Goal: Information Seeking & Learning: Learn about a topic

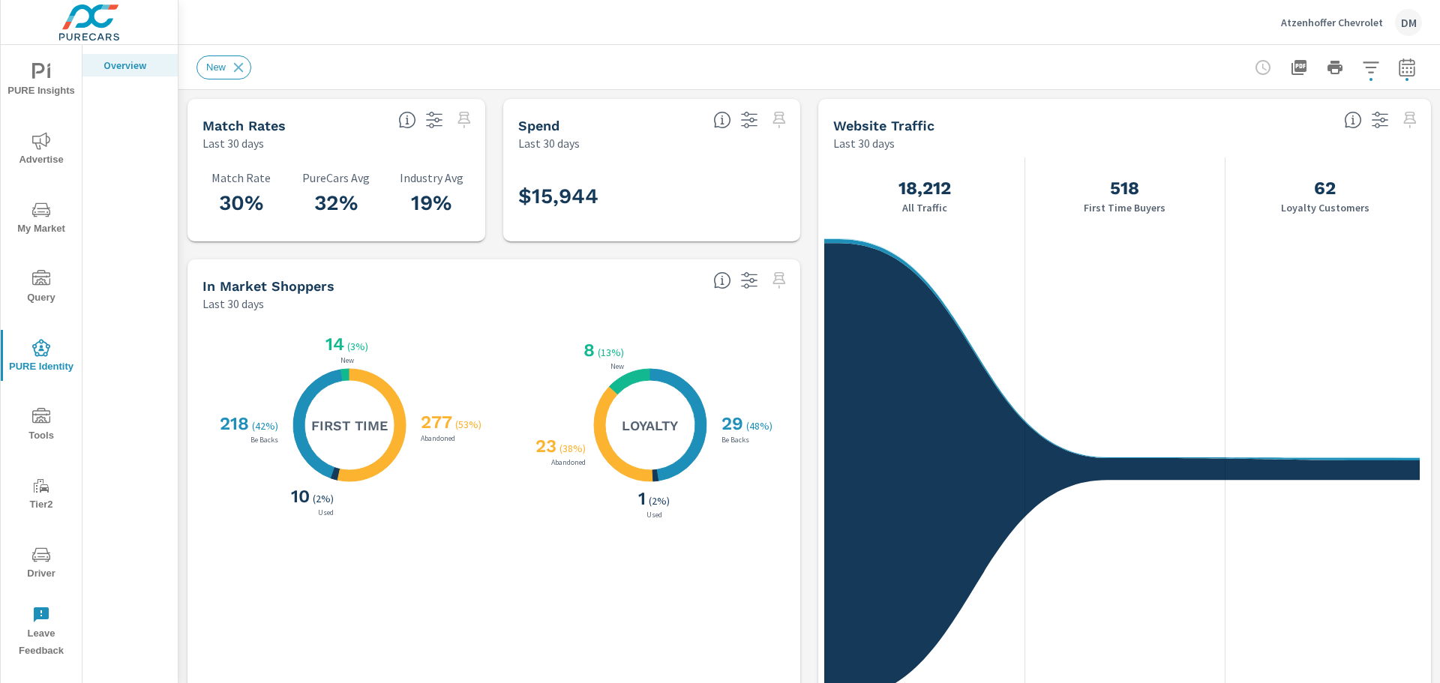
scroll to position [225, 0]
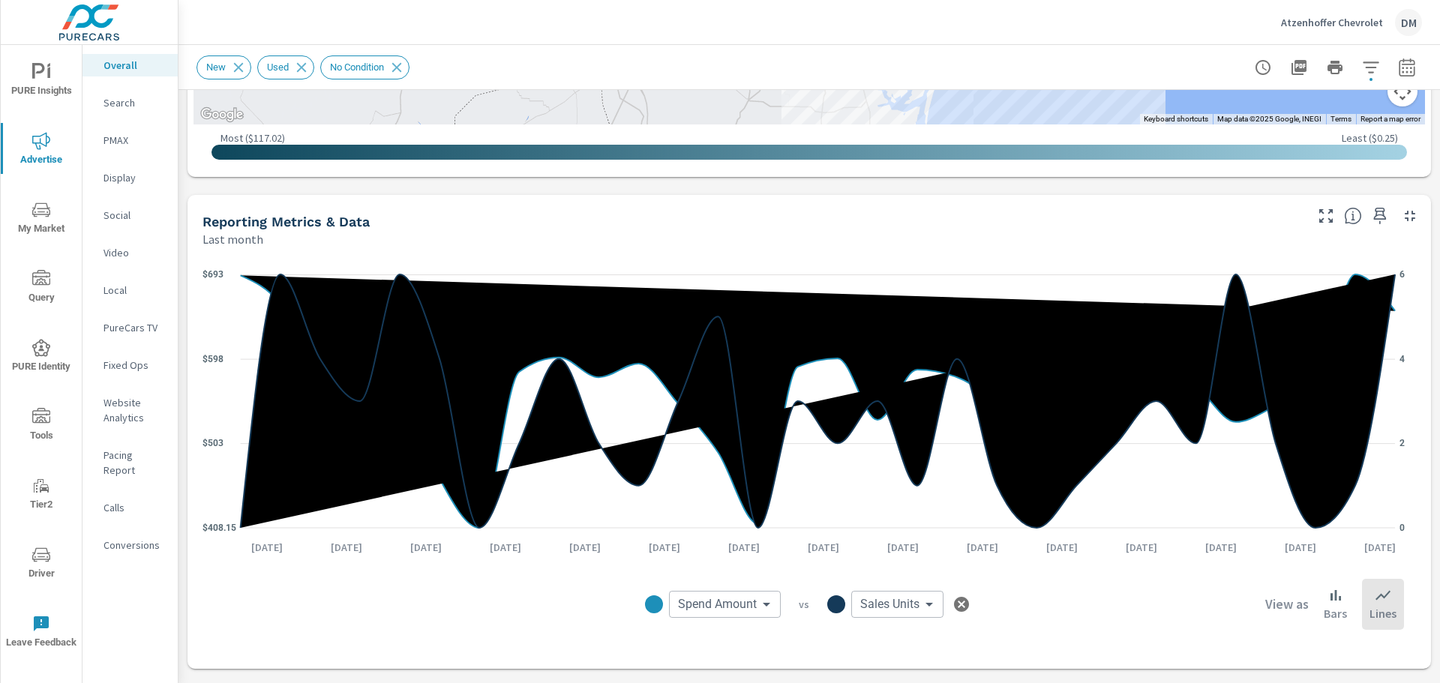
scroll to position [1019, 0]
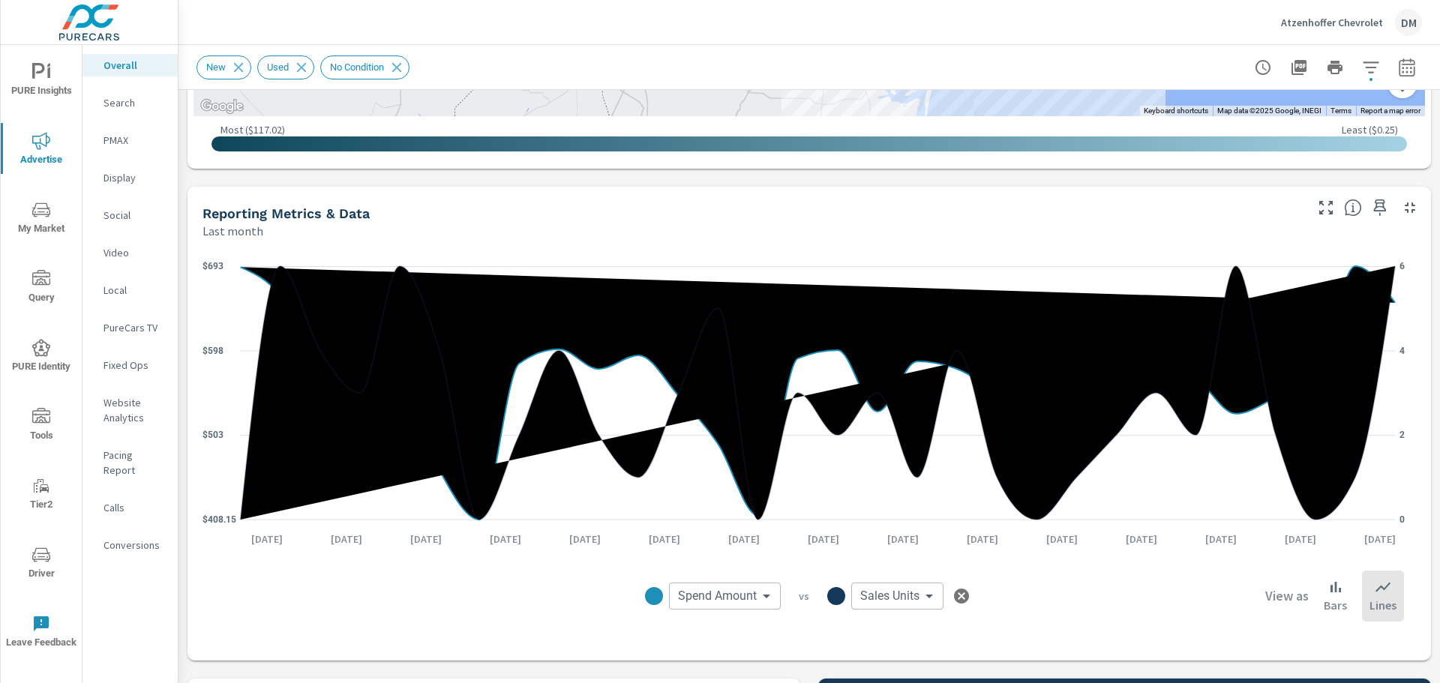
click at [744, 602] on body "PURE Insights Advertise My Market Query PURE Identity Tools Tier2 Driver Leave …" at bounding box center [720, 341] width 1440 height 683
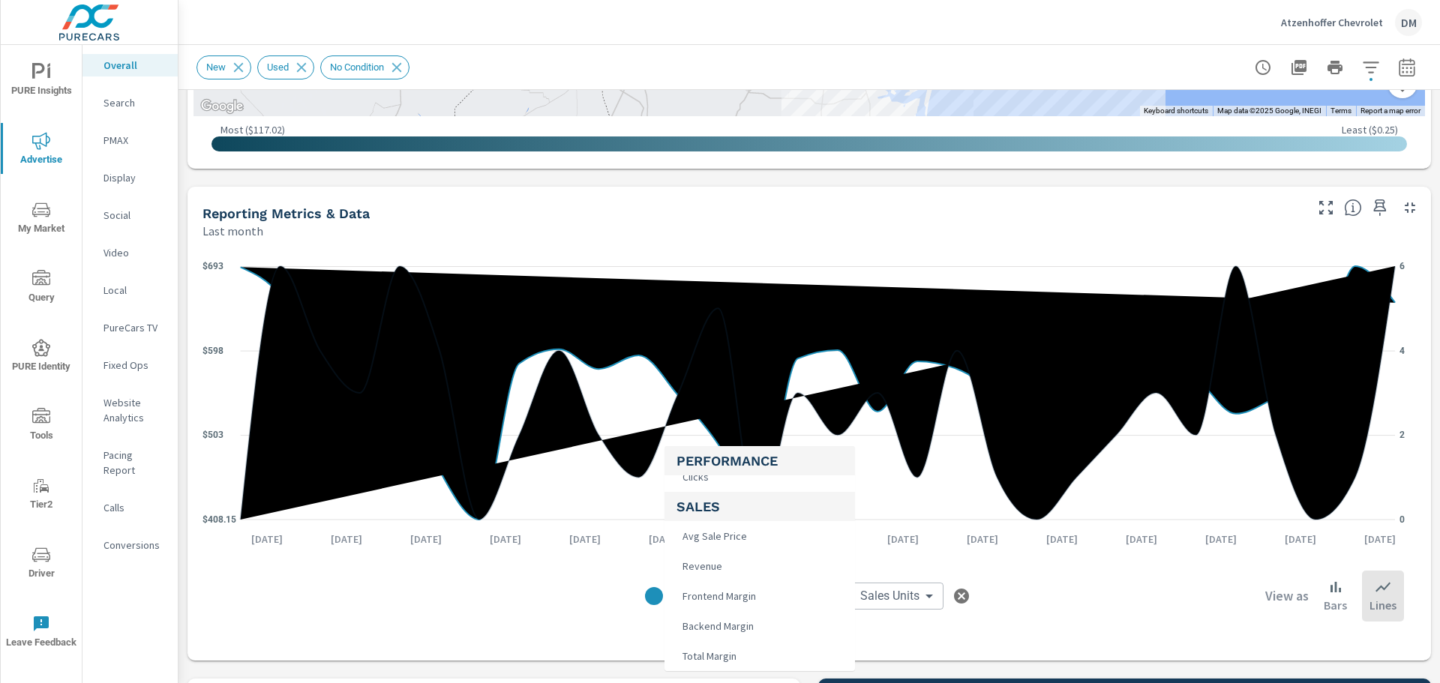
scroll to position [491, 0]
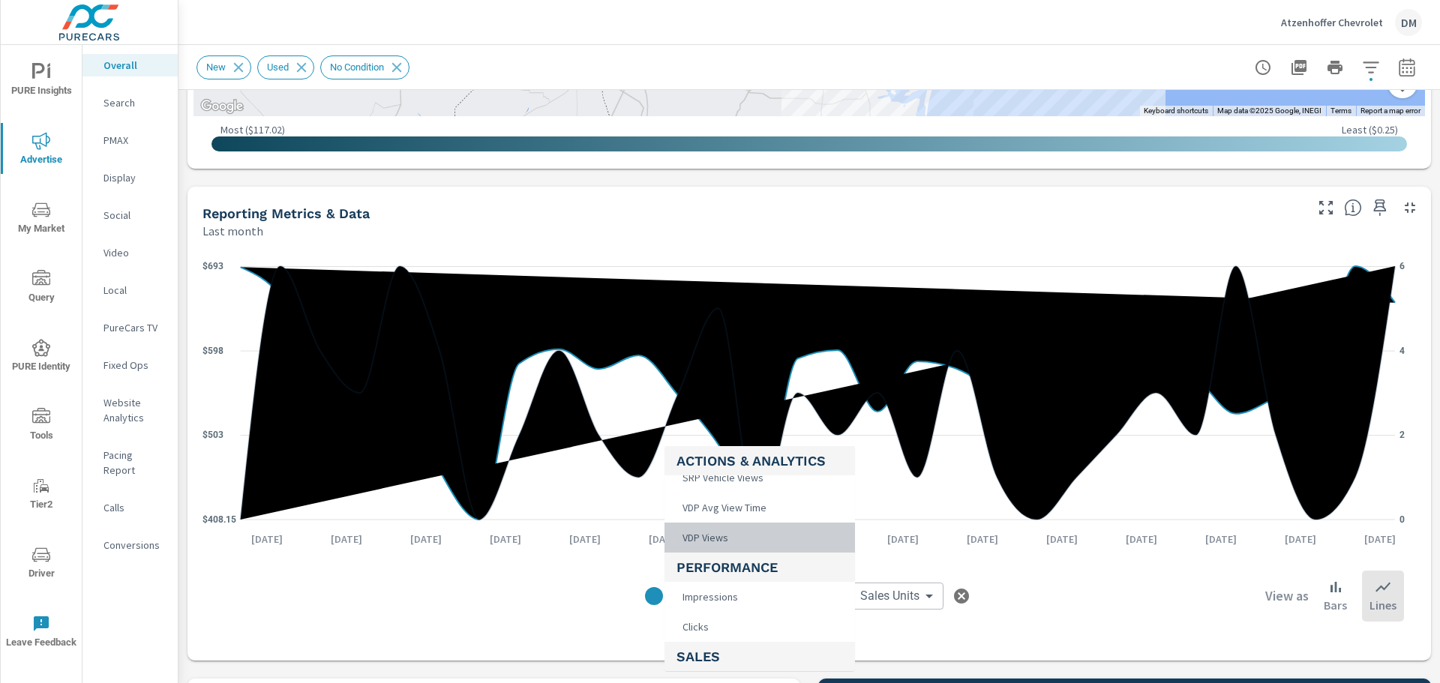
click at [731, 540] on span "VDP Views" at bounding box center [704, 537] width 55 height 21
type input "VDP Views"
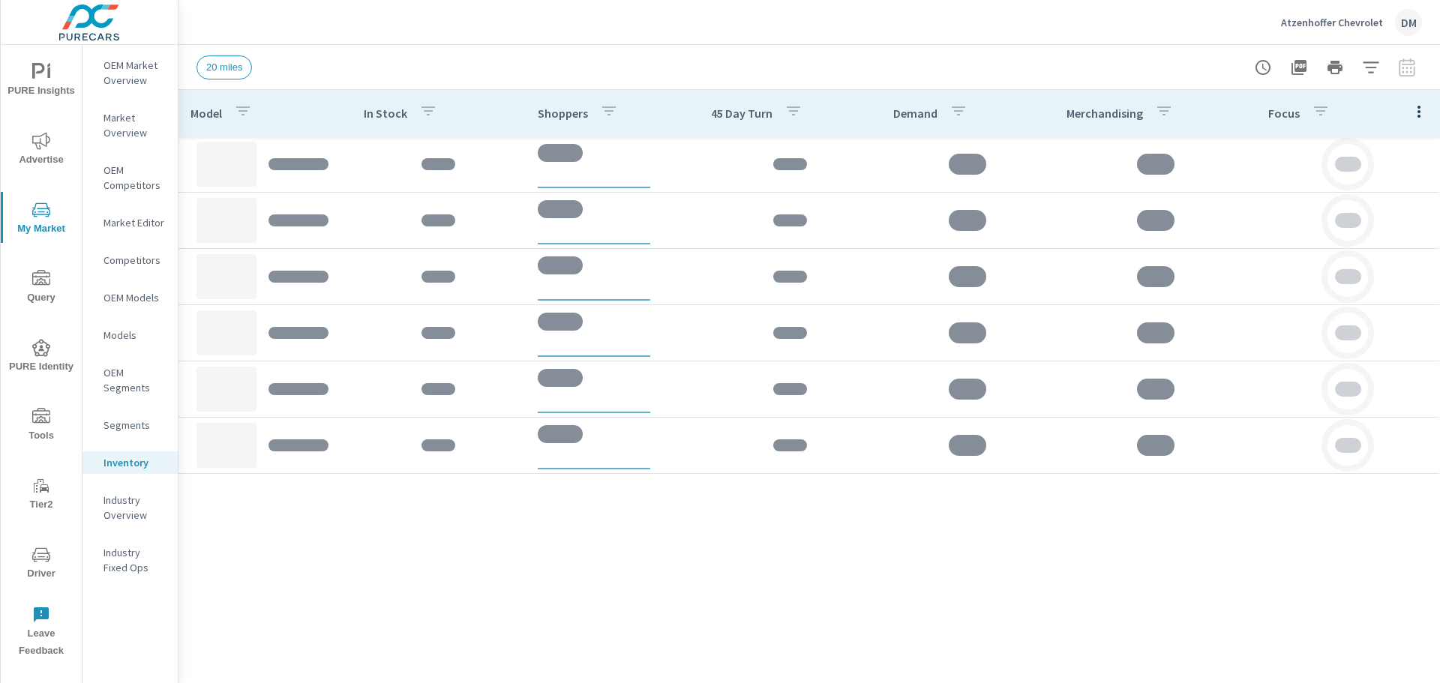
click at [35, 80] on icon "nav menu" at bounding box center [41, 72] width 18 height 18
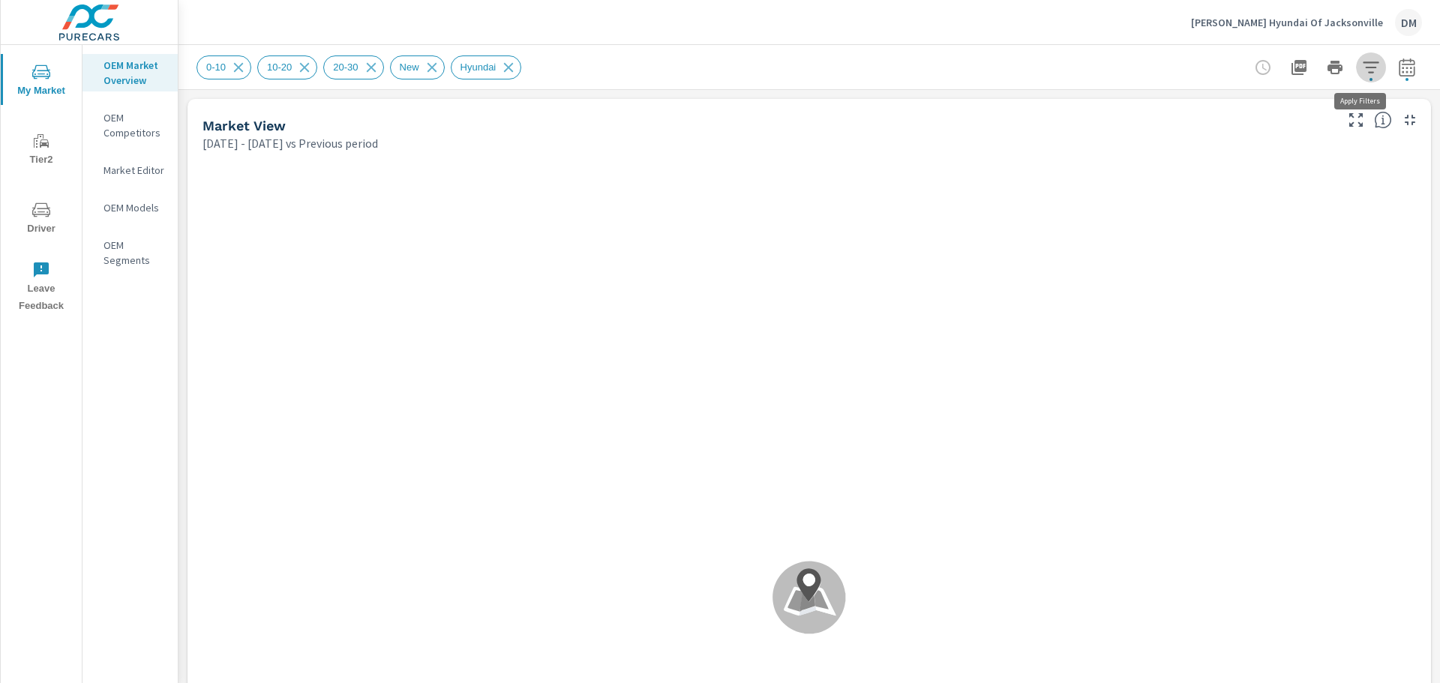
click at [1363, 68] on icon "button" at bounding box center [1371, 67] width 16 height 11
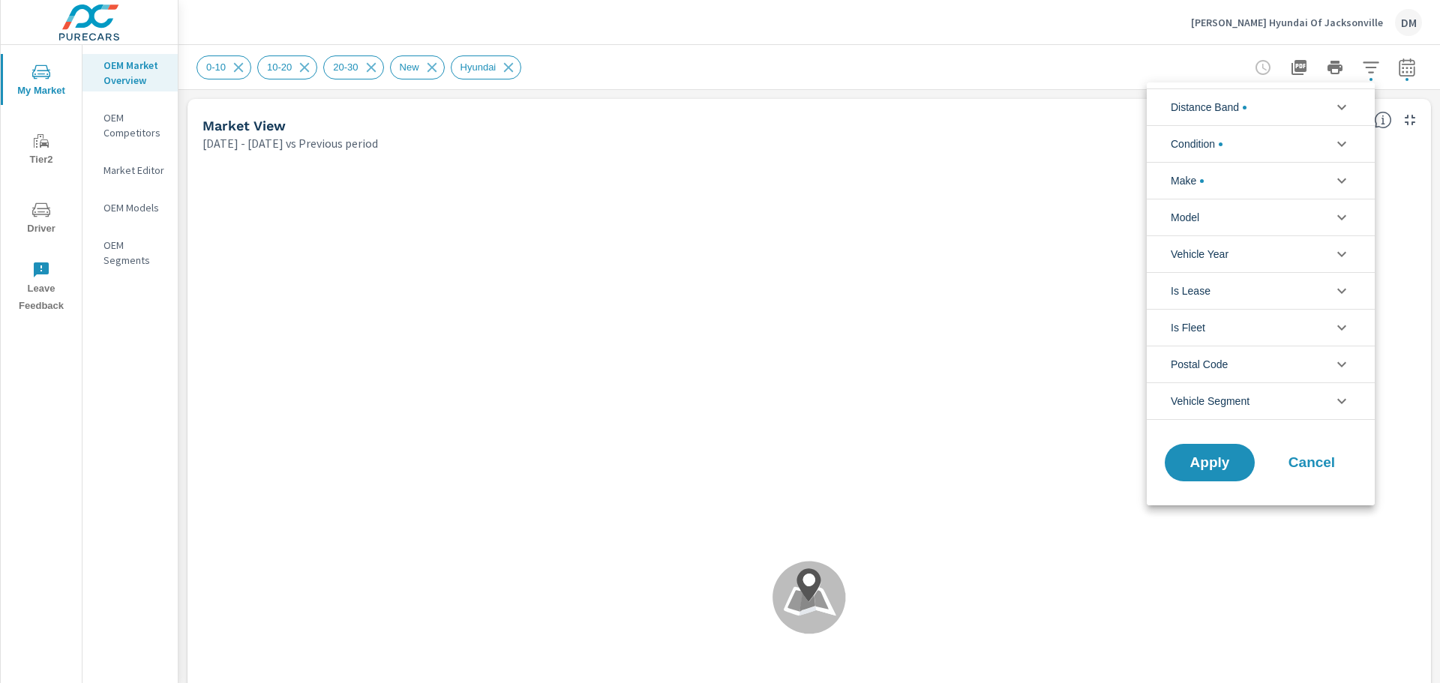
click at [1313, 116] on li "Distance Band" at bounding box center [1261, 107] width 228 height 37
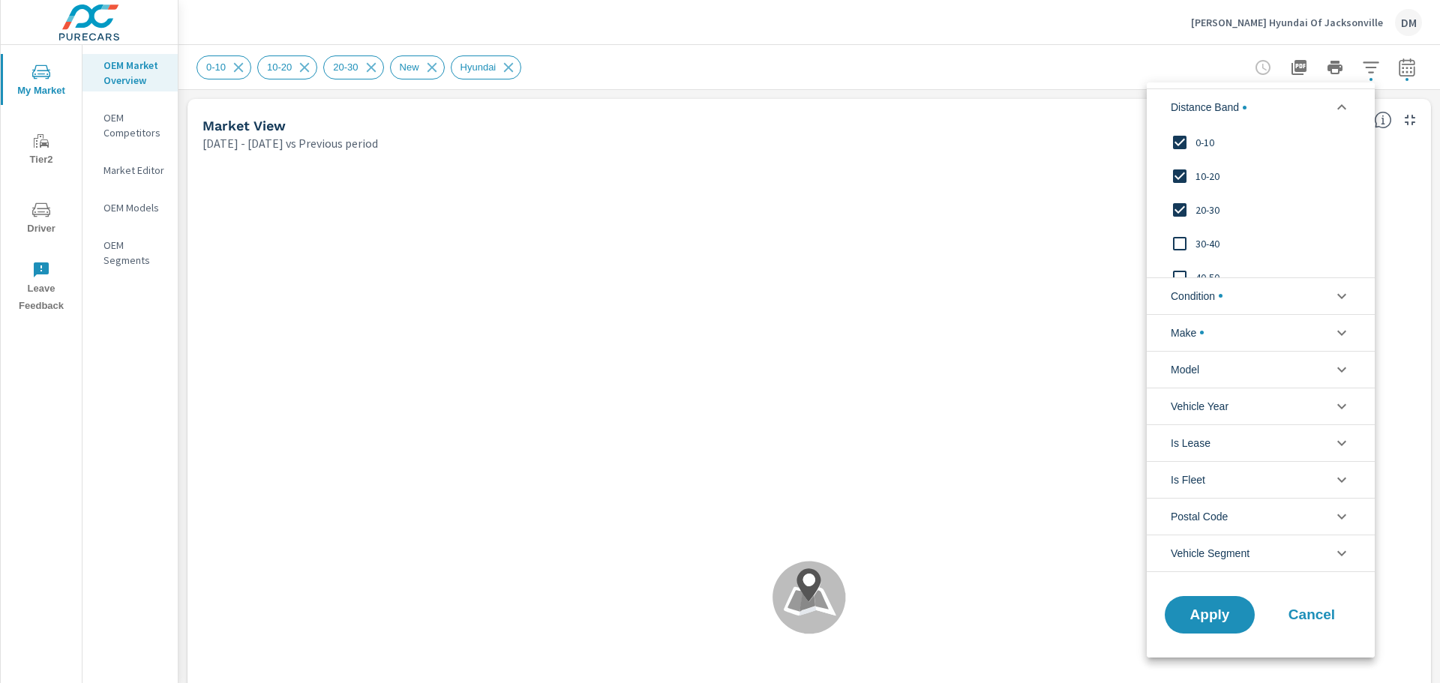
click at [1289, 299] on li "Condition" at bounding box center [1261, 296] width 228 height 37
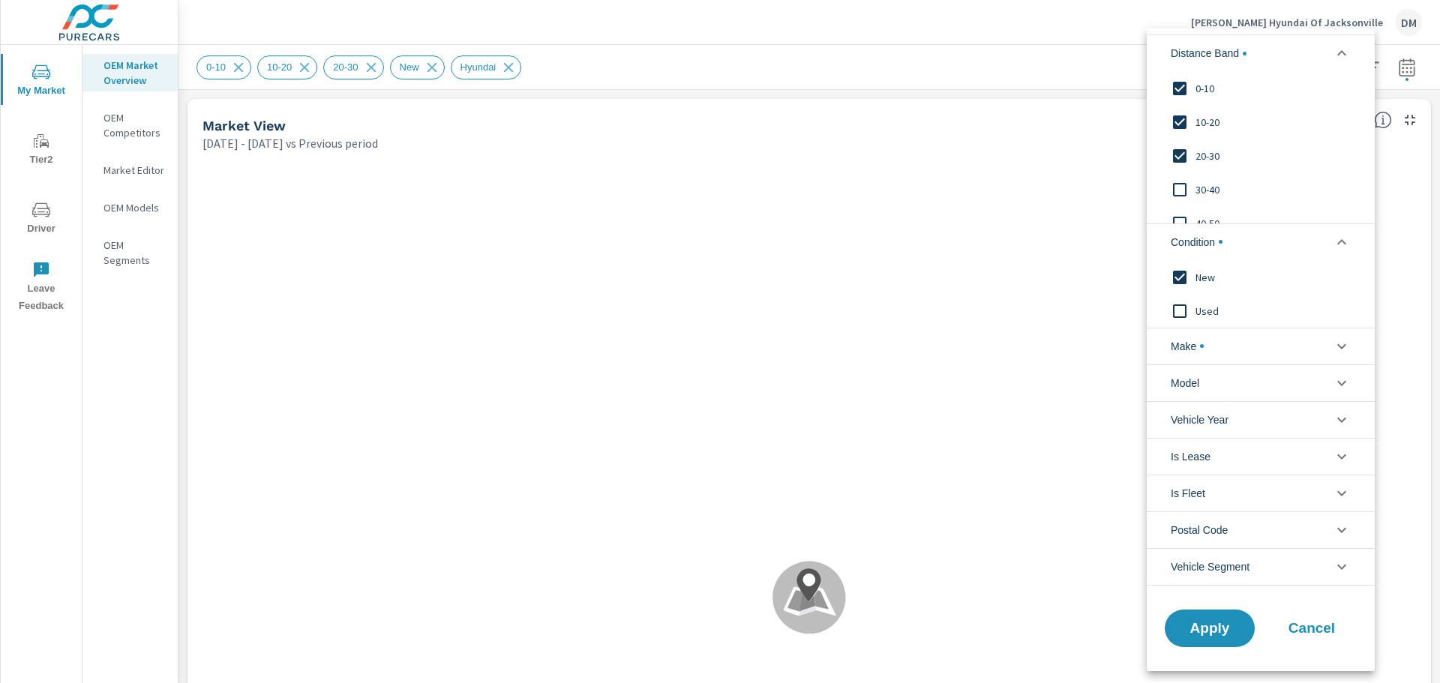
click at [1264, 404] on li "Vehicle Year" at bounding box center [1261, 419] width 228 height 37
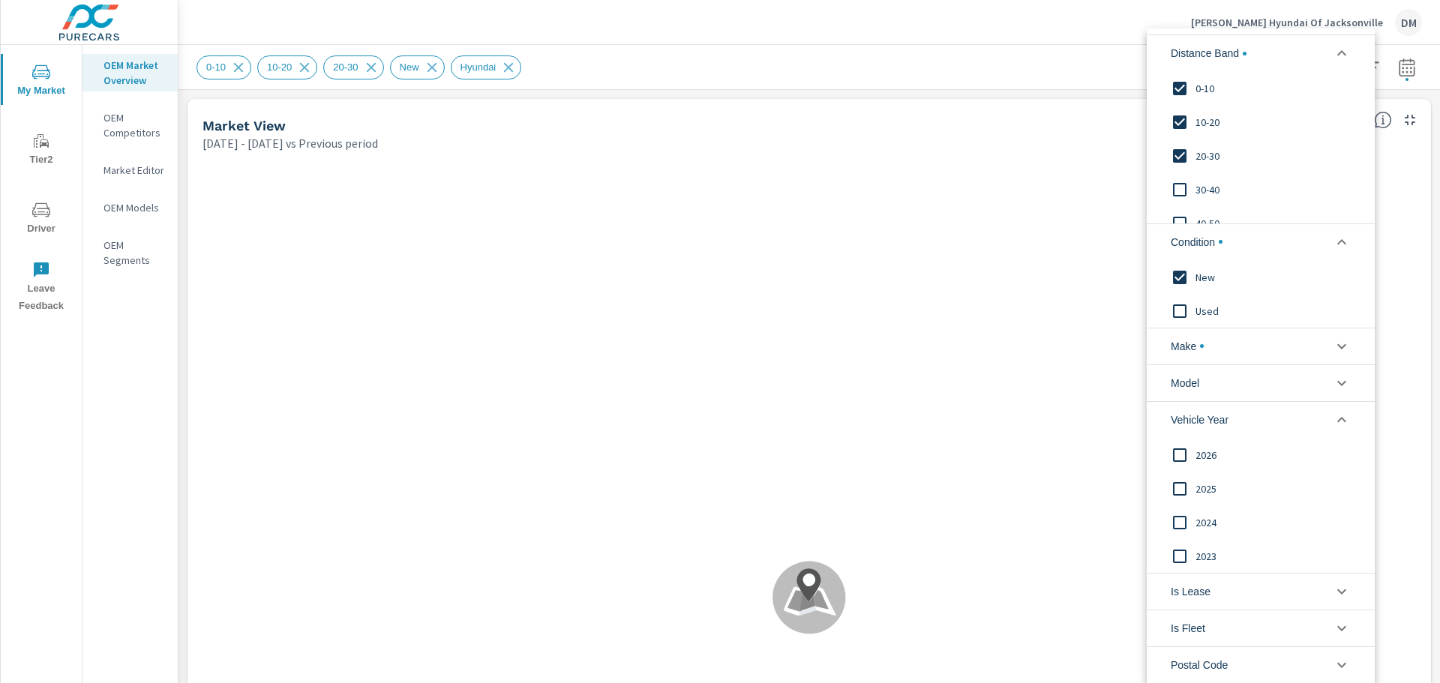
click at [1266, 338] on li "Make" at bounding box center [1261, 346] width 228 height 37
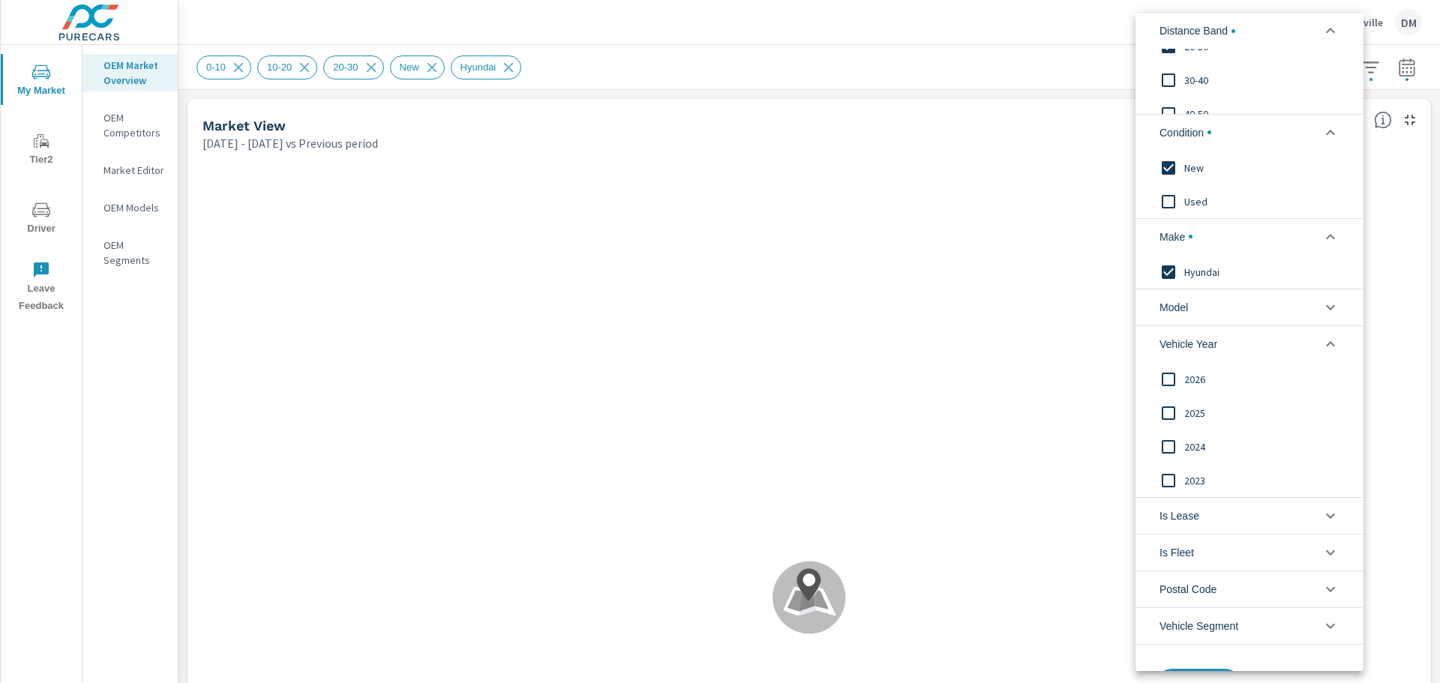
scroll to position [152, 0]
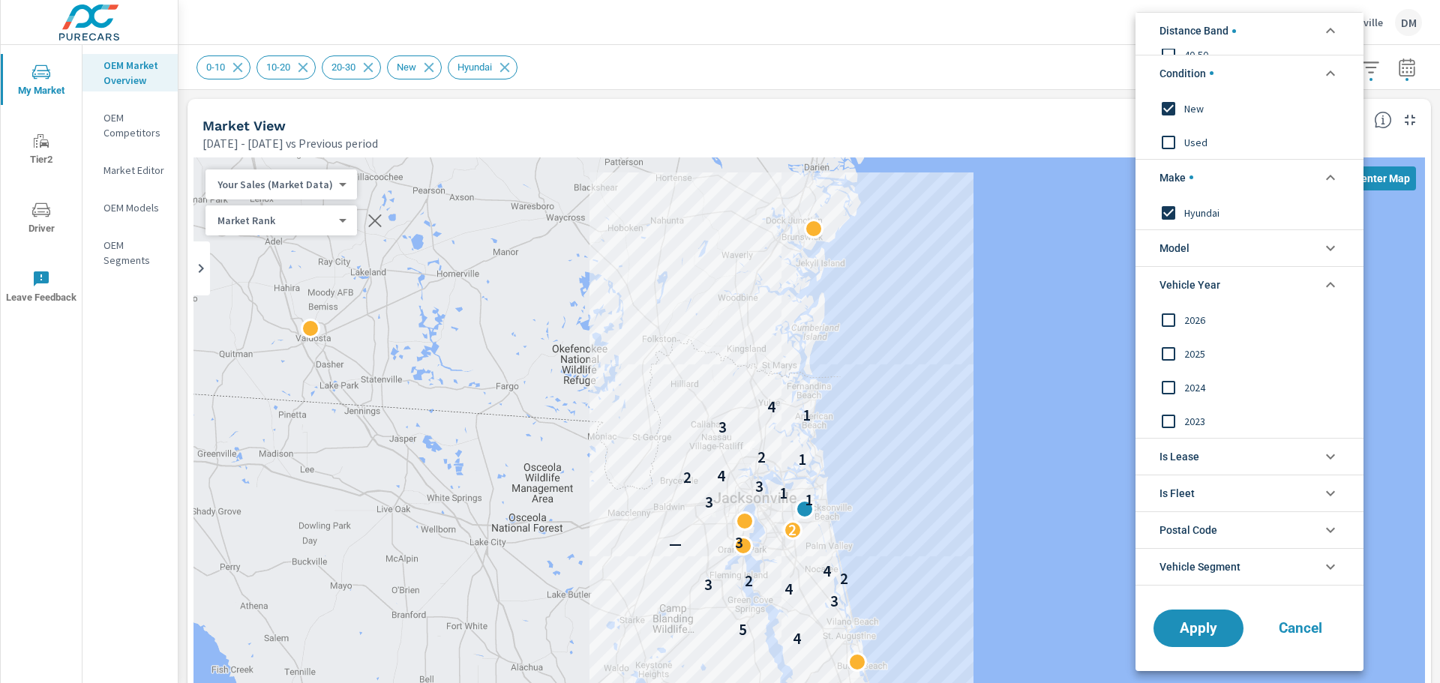
click at [977, 209] on div at bounding box center [720, 341] width 1440 height 683
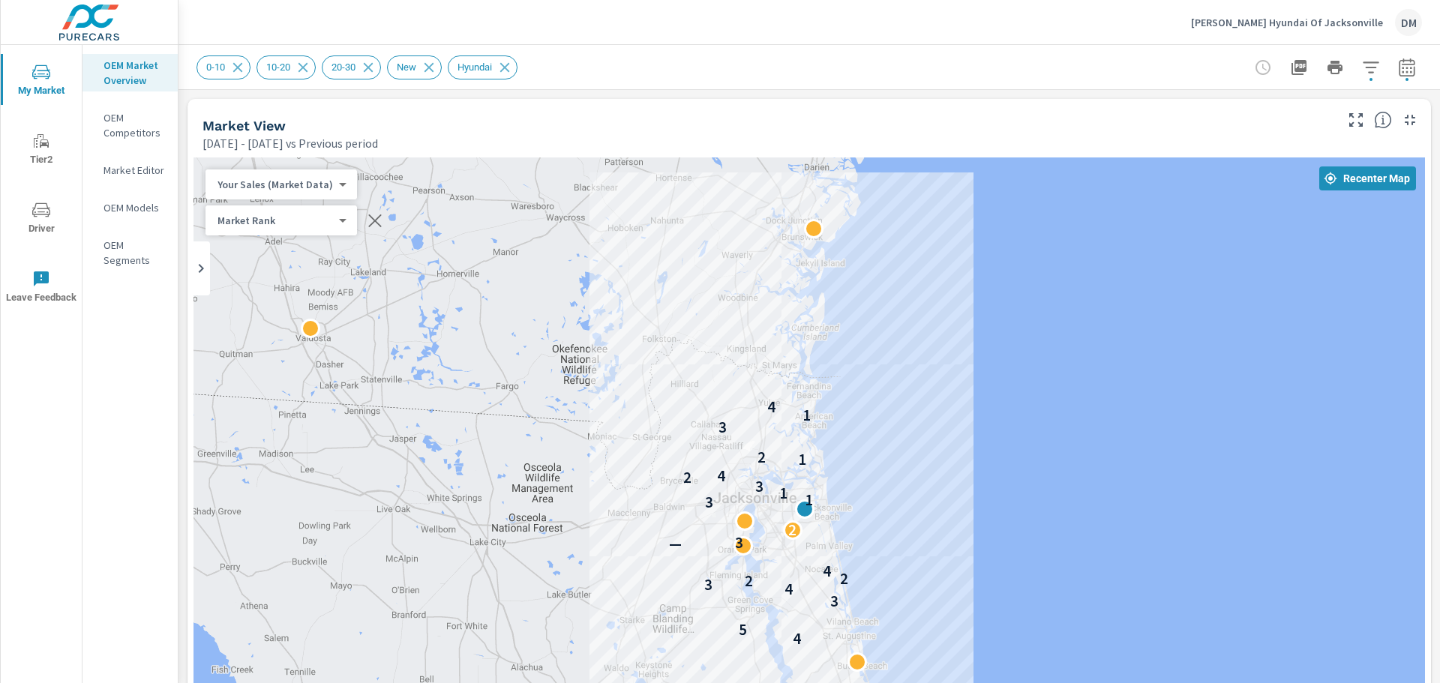
click at [309, 185] on body "My Market Tier2 Driver Leave Feedback OEM Market Overview OEM Competitors Marke…" at bounding box center [720, 341] width 1440 height 683
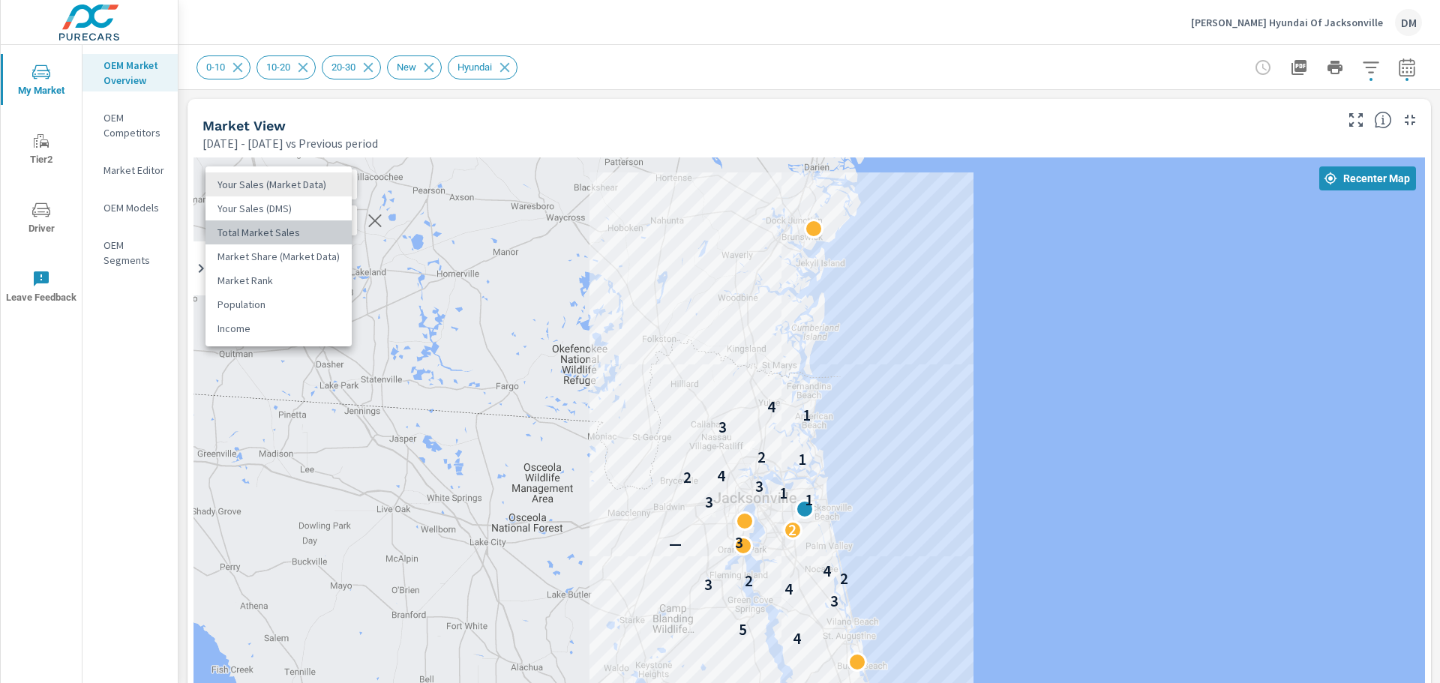
click at [307, 233] on li "Total Market Sales" at bounding box center [279, 233] width 146 height 24
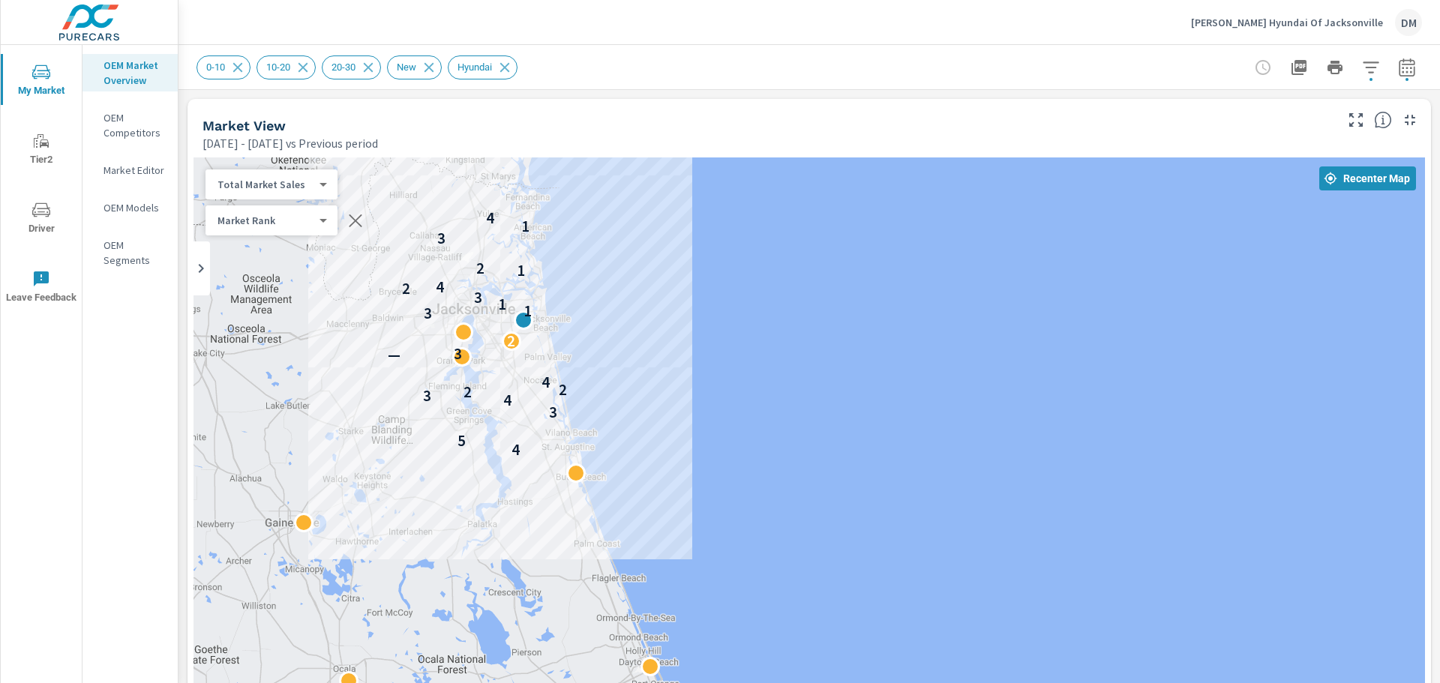
drag, startPoint x: 1046, startPoint y: 483, endPoint x: 759, endPoint y: 294, distance: 343.2
click at [759, 294] on div "4 5 3 4 3 2 2 4 — 3 2 3 1 1 3 2 4 1 2 3 1 4" at bounding box center [810, 575] width 1232 height 834
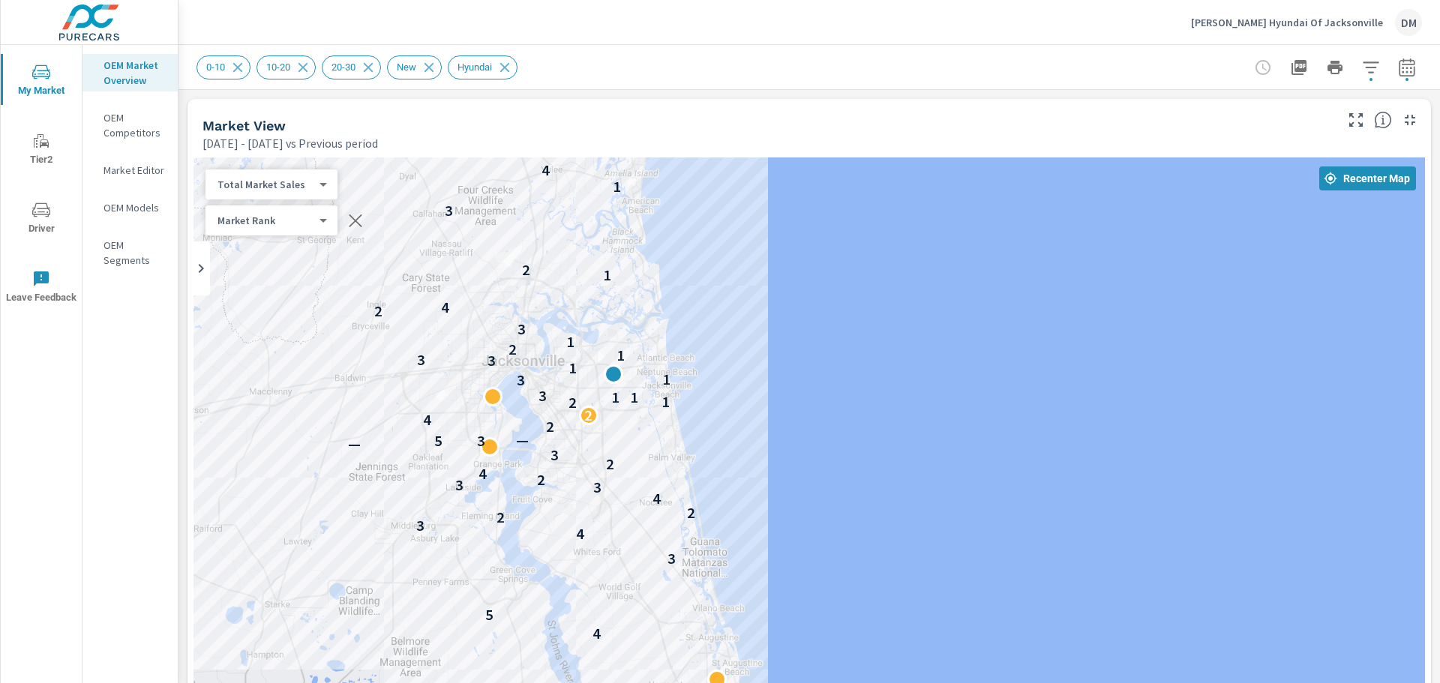
drag, startPoint x: 597, startPoint y: 323, endPoint x: 1004, endPoint y: 415, distance: 416.7
click at [1004, 415] on div "4 5 3 4 3 2 2 4 3 3 2 4 2 3 — 5 3 — 2 4 2 2 1 1 1 3 3 1 1 3 3 1 2 1 3 2 4 1 2 3…" at bounding box center [810, 575] width 1232 height 834
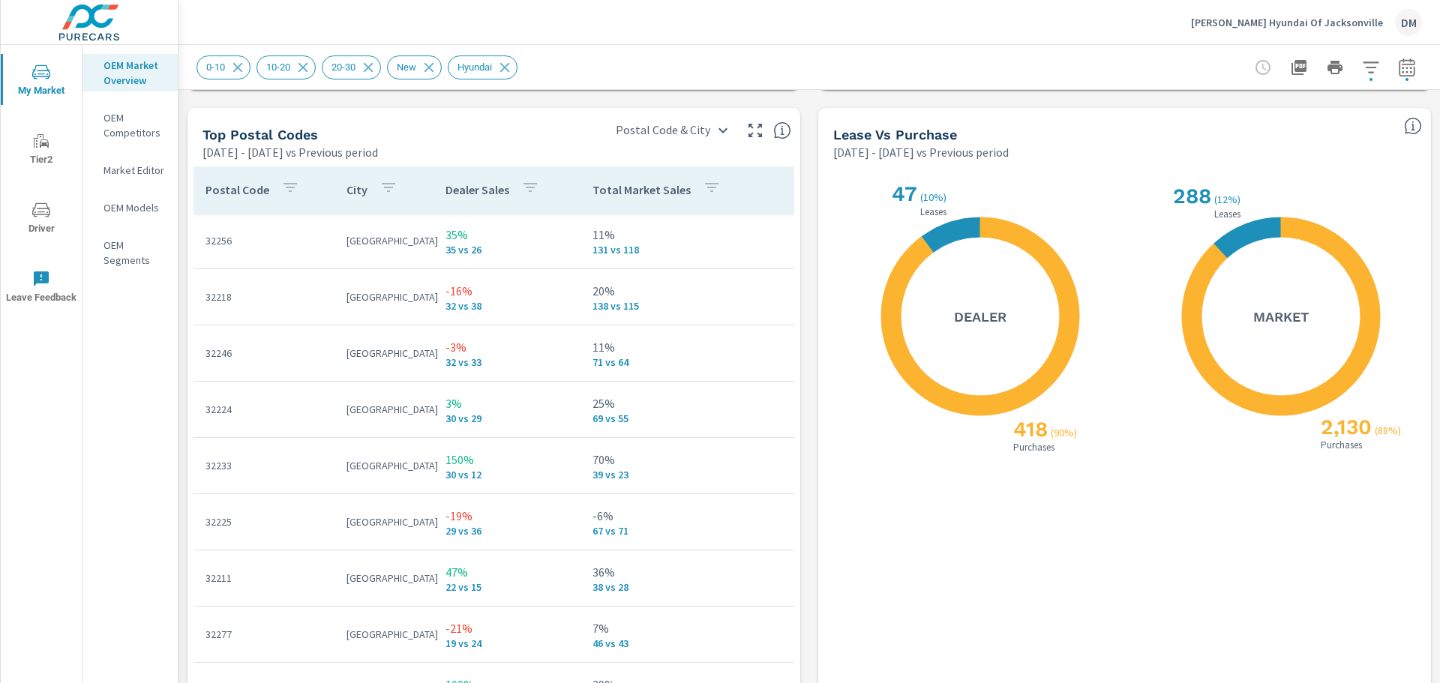
scroll to position [1760, 0]
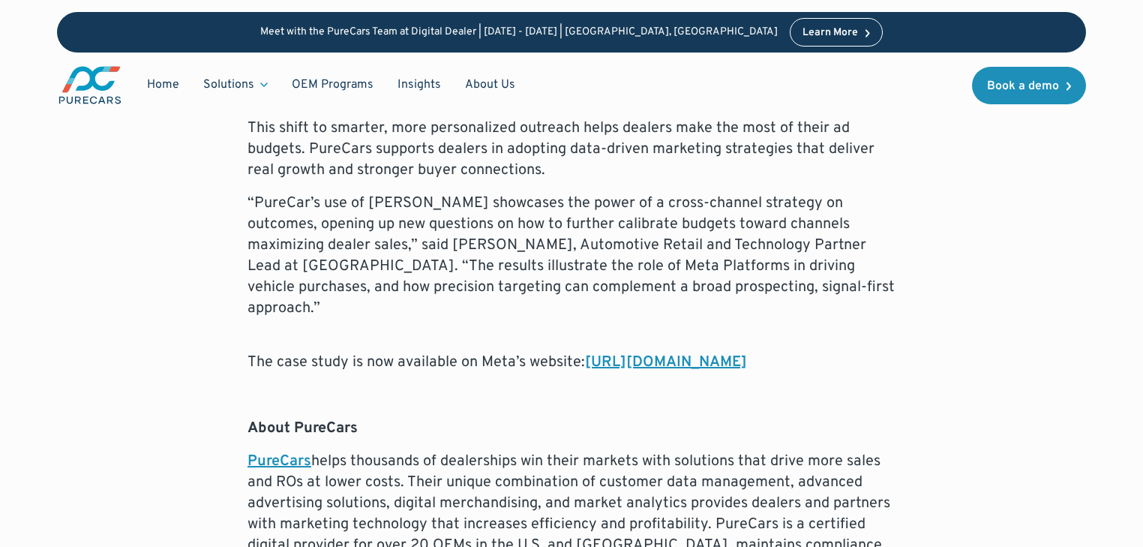
scroll to position [1680, 0]
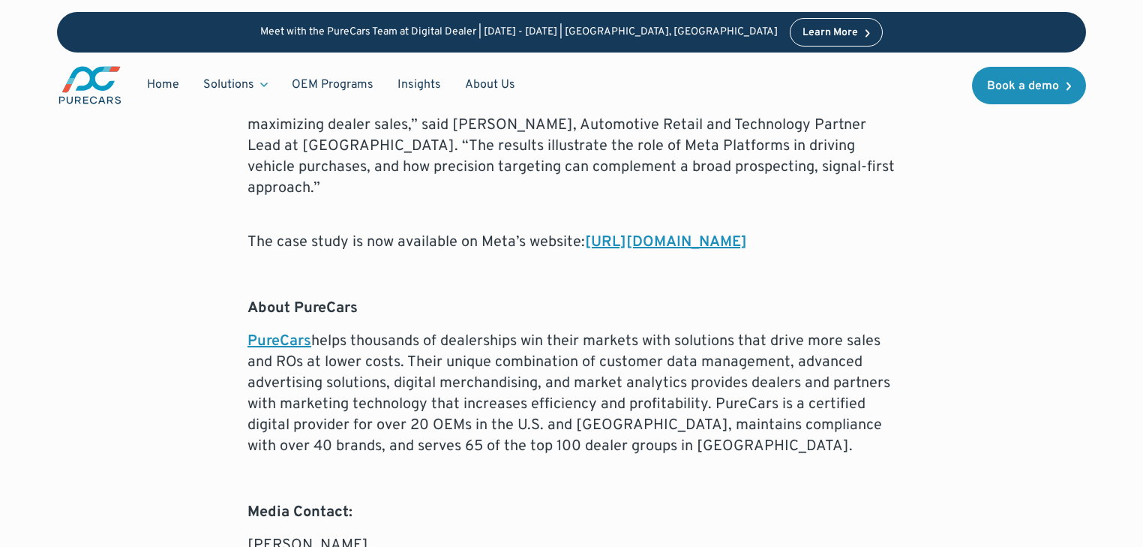
click at [585, 233] on link "[URL][DOMAIN_NAME]" at bounding box center [666, 243] width 162 height 20
